Goal: Transaction & Acquisition: Subscribe to service/newsletter

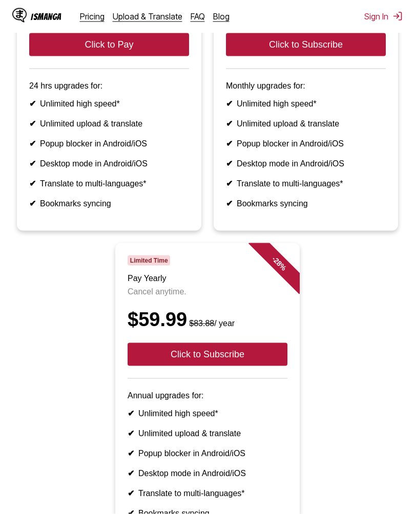
scroll to position [204, 0]
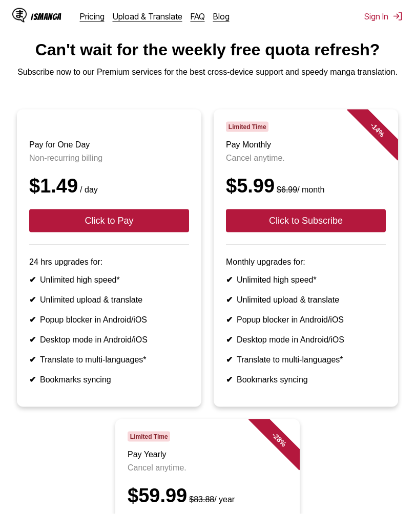
click at [52, 229] on button "Click to Pay" at bounding box center [109, 220] width 160 height 23
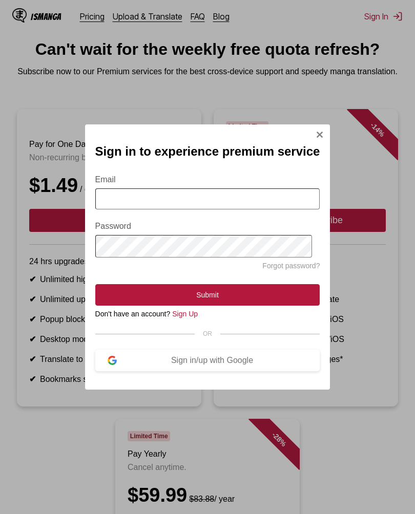
click at [284, 365] on div "Sign in/up with Google" at bounding box center [212, 360] width 191 height 9
click at [275, 365] on div "Sign in/up with Google" at bounding box center [212, 360] width 191 height 9
click at [244, 371] on button "Sign in/up with Google" at bounding box center [207, 361] width 225 height 22
click at [261, 363] on div "Sign in/up with Google" at bounding box center [212, 360] width 191 height 9
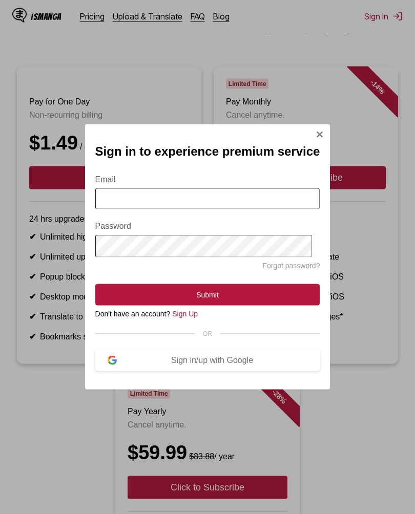
click at [238, 370] on button "Sign in/up with Google" at bounding box center [207, 361] width 225 height 22
click at [265, 201] on input "Email" at bounding box center [207, 198] width 225 height 21
click at [198, 318] on link "Sign Up" at bounding box center [185, 314] width 26 height 8
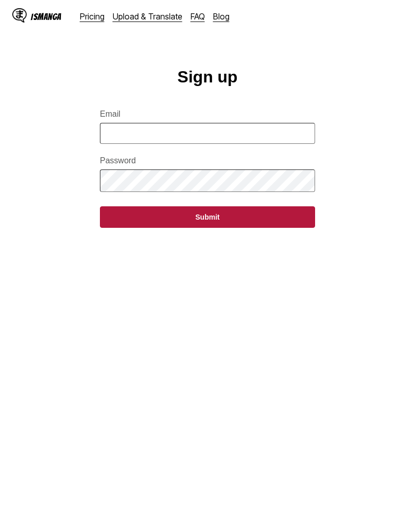
click at [120, 138] on input "Email" at bounding box center [207, 133] width 215 height 21
type input "*"
click at [334, 322] on main "Sign up Email * Password Submit" at bounding box center [207, 299] width 415 height 463
click at [91, 13] on link "Pricing" at bounding box center [92, 16] width 25 height 10
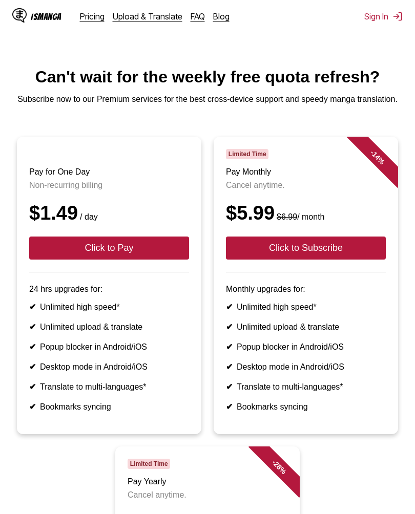
click at [54, 244] on button "Click to Pay" at bounding box center [109, 248] width 160 height 23
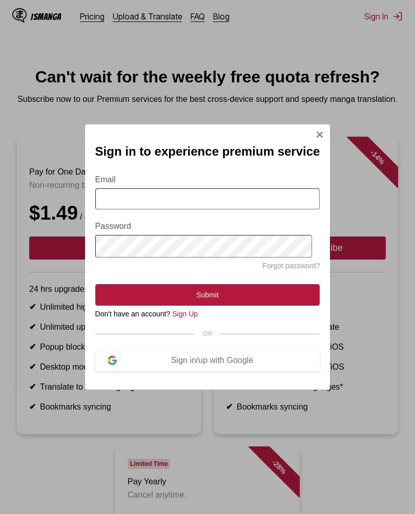
click at [118, 188] on input "Email" at bounding box center [207, 198] width 225 height 21
type input "**********"
click at [132, 291] on button "Submit" at bounding box center [207, 295] width 225 height 22
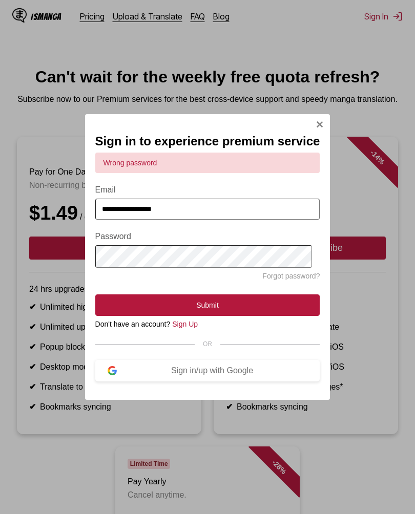
click at [194, 324] on link "Sign Up" at bounding box center [185, 324] width 26 height 8
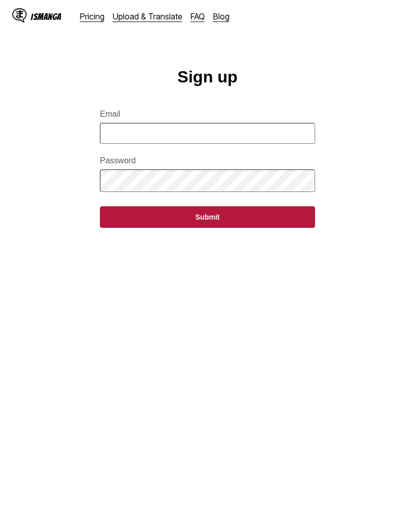
click at [111, 144] on input "Email" at bounding box center [207, 133] width 215 height 21
type input "**********"
click at [126, 212] on button "Submit" at bounding box center [207, 217] width 215 height 22
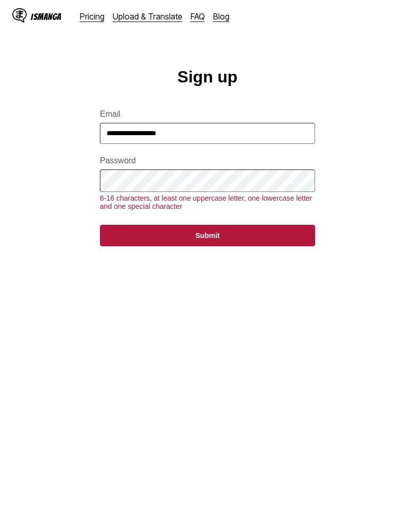
click at [128, 240] on button "Submit" at bounding box center [207, 236] width 215 height 22
click at [114, 244] on button "Submit" at bounding box center [207, 236] width 215 height 22
click at [127, 240] on button "Submit" at bounding box center [207, 236] width 215 height 22
click at [119, 237] on button "Submit" at bounding box center [207, 236] width 215 height 22
click at [133, 235] on button "Submit" at bounding box center [207, 236] width 215 height 22
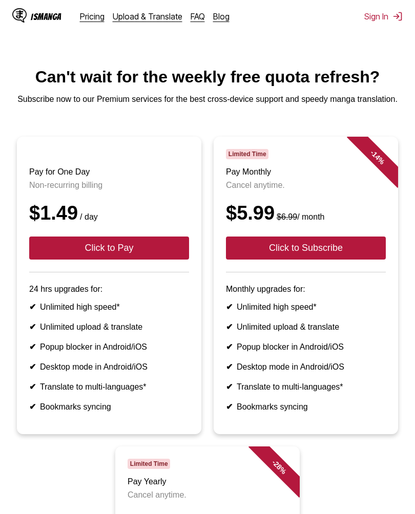
click at [92, 258] on button "Click to Pay" at bounding box center [109, 248] width 160 height 23
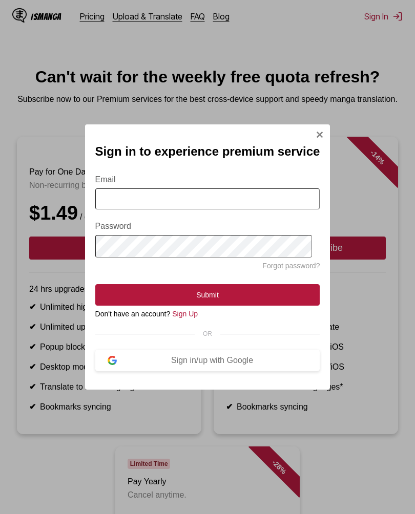
click at [292, 193] on input "Email" at bounding box center [207, 198] width 225 height 21
type input "**********"
click at [288, 299] on button "Submit" at bounding box center [207, 295] width 225 height 22
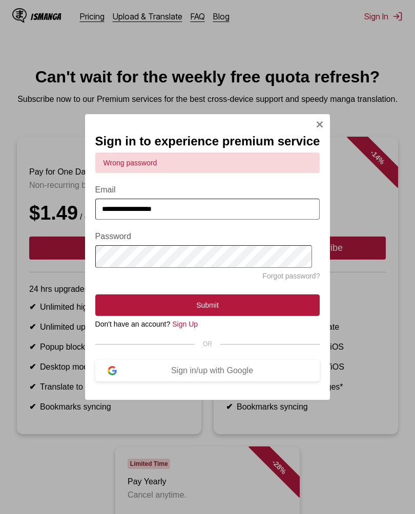
click at [301, 275] on link "Forgot password?" at bounding box center [290, 276] width 57 height 8
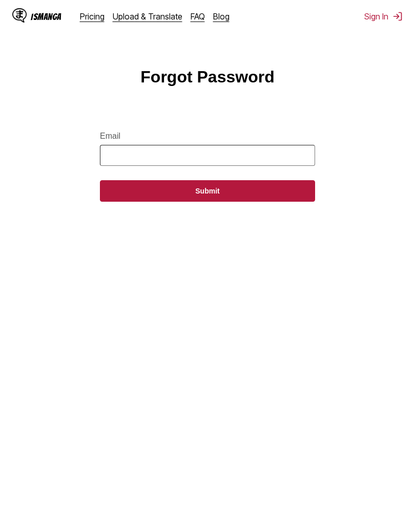
click at [126, 165] on input "Email" at bounding box center [207, 155] width 215 height 21
type input "**********"
click at [112, 191] on button "Submit" at bounding box center [207, 191] width 215 height 22
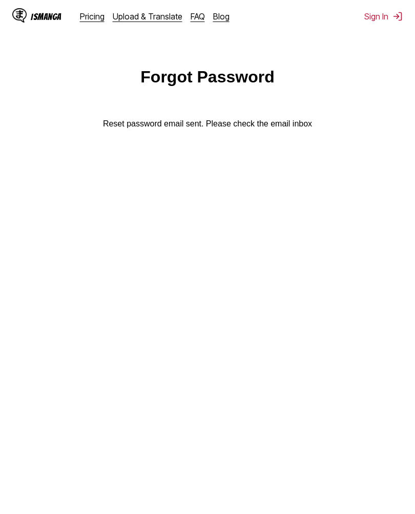
click at [388, 17] on button "Sign In" at bounding box center [383, 16] width 38 height 10
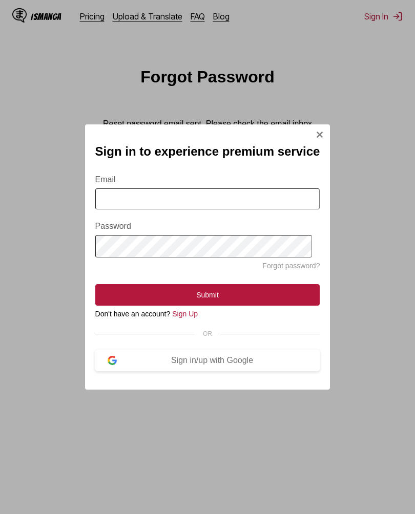
click at [117, 196] on input "Email" at bounding box center [207, 198] width 225 height 21
type input "**********"
click at [115, 297] on button "Submit" at bounding box center [207, 295] width 225 height 22
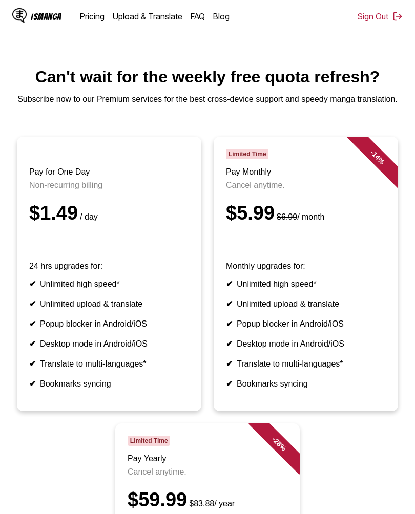
click at [69, 183] on header "Pay for One Day Non-recurring billing $1.49 / day" at bounding box center [109, 199] width 160 height 100
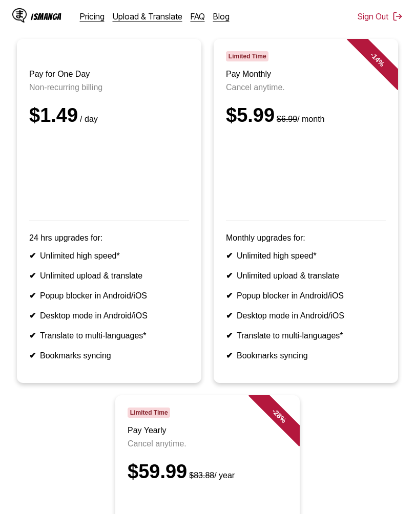
scroll to position [97, 0]
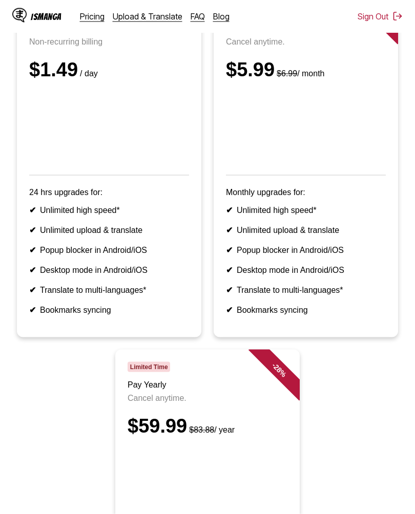
scroll to position [262, 0]
